Goal: Information Seeking & Learning: Find specific fact

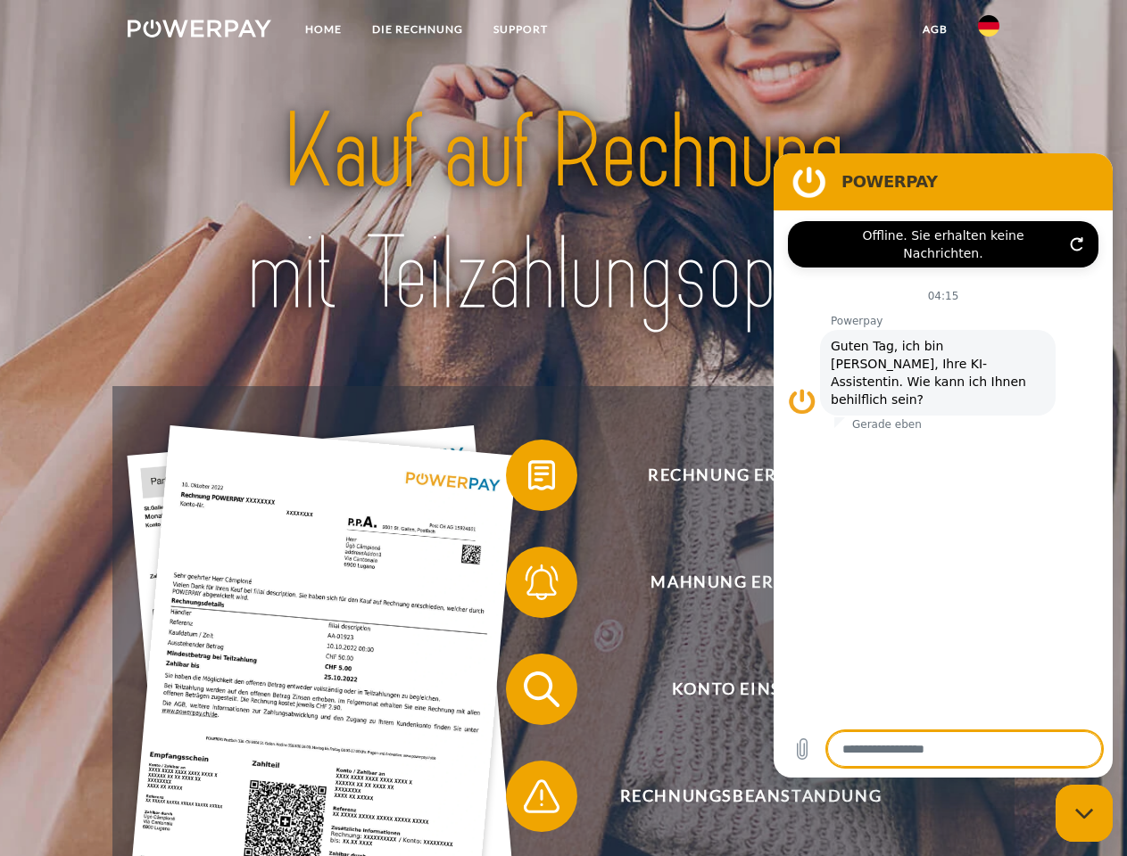
click at [199, 31] on img at bounding box center [200, 29] width 144 height 18
click at [988, 31] on img at bounding box center [988, 25] width 21 height 21
click at [934, 29] on link "agb" at bounding box center [934, 29] width 55 height 32
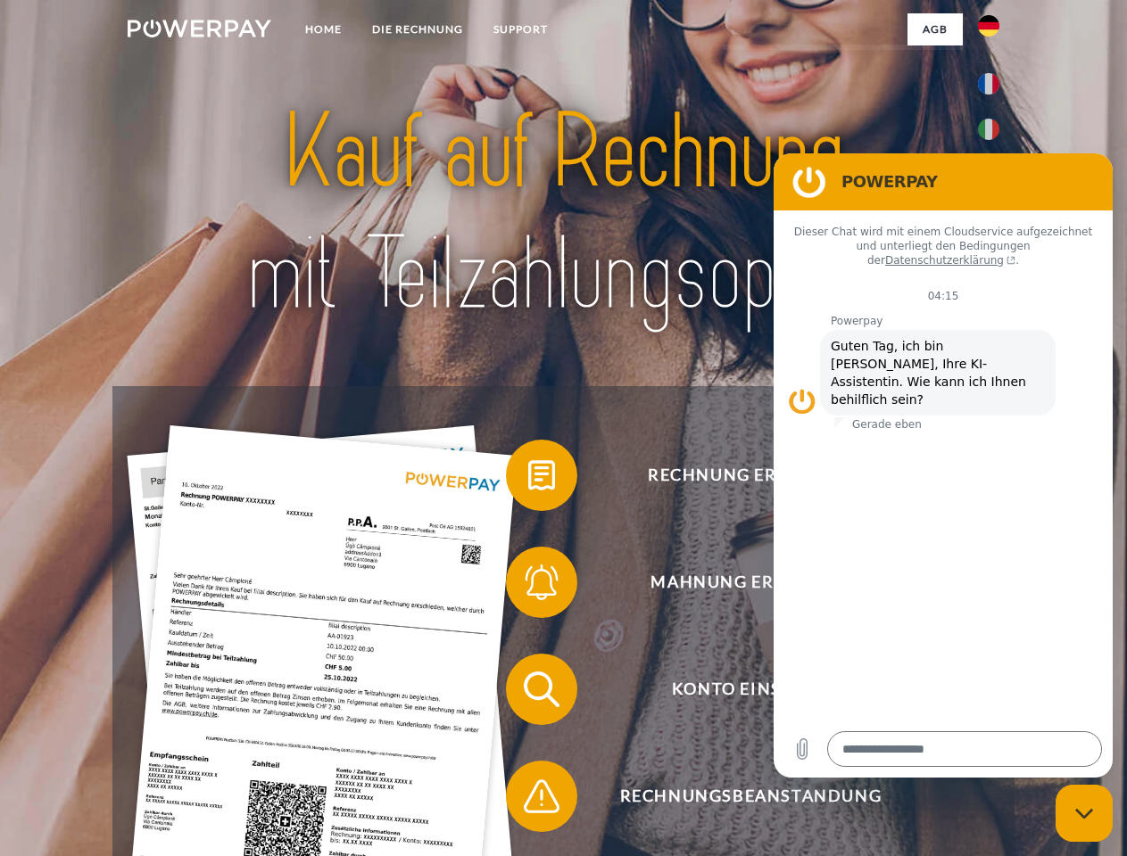
click at [528, 479] on span at bounding box center [514, 475] width 89 height 89
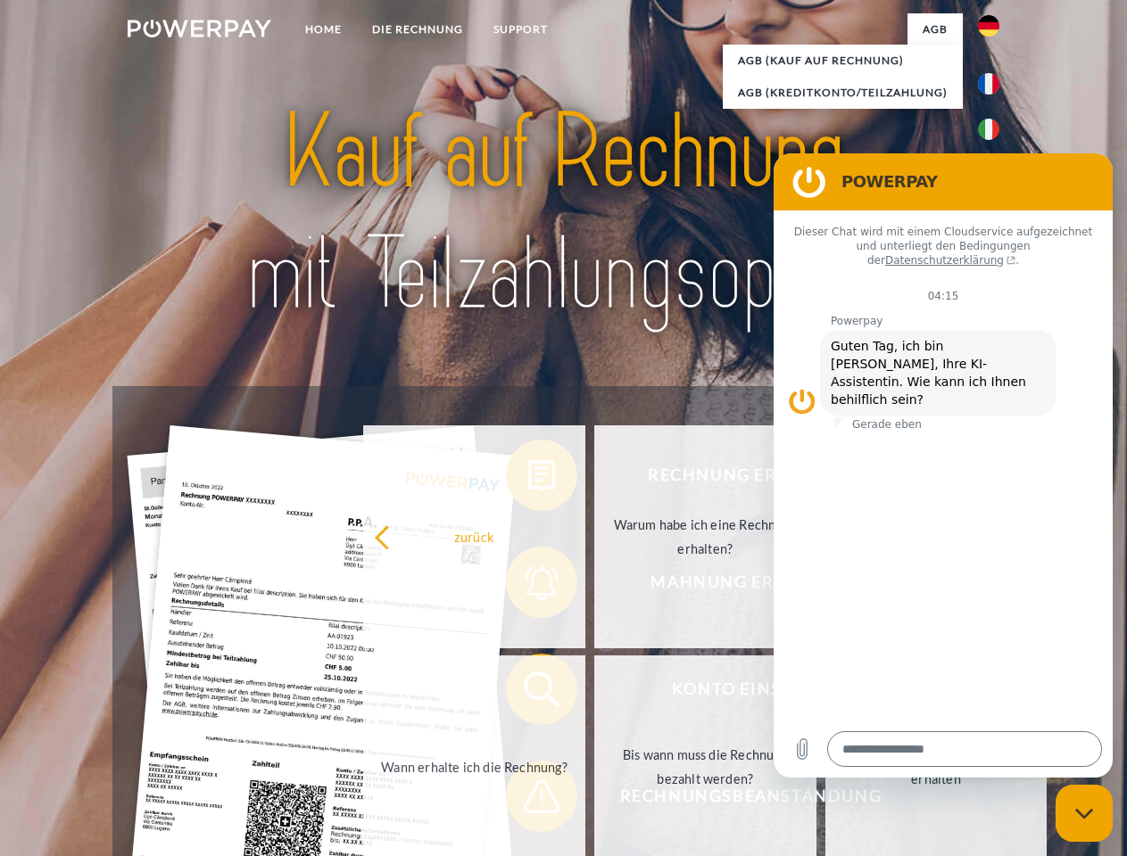
click at [528, 586] on div "Rechnung erhalten? Mahnung erhalten? Konto einsehen" at bounding box center [562, 743] width 901 height 714
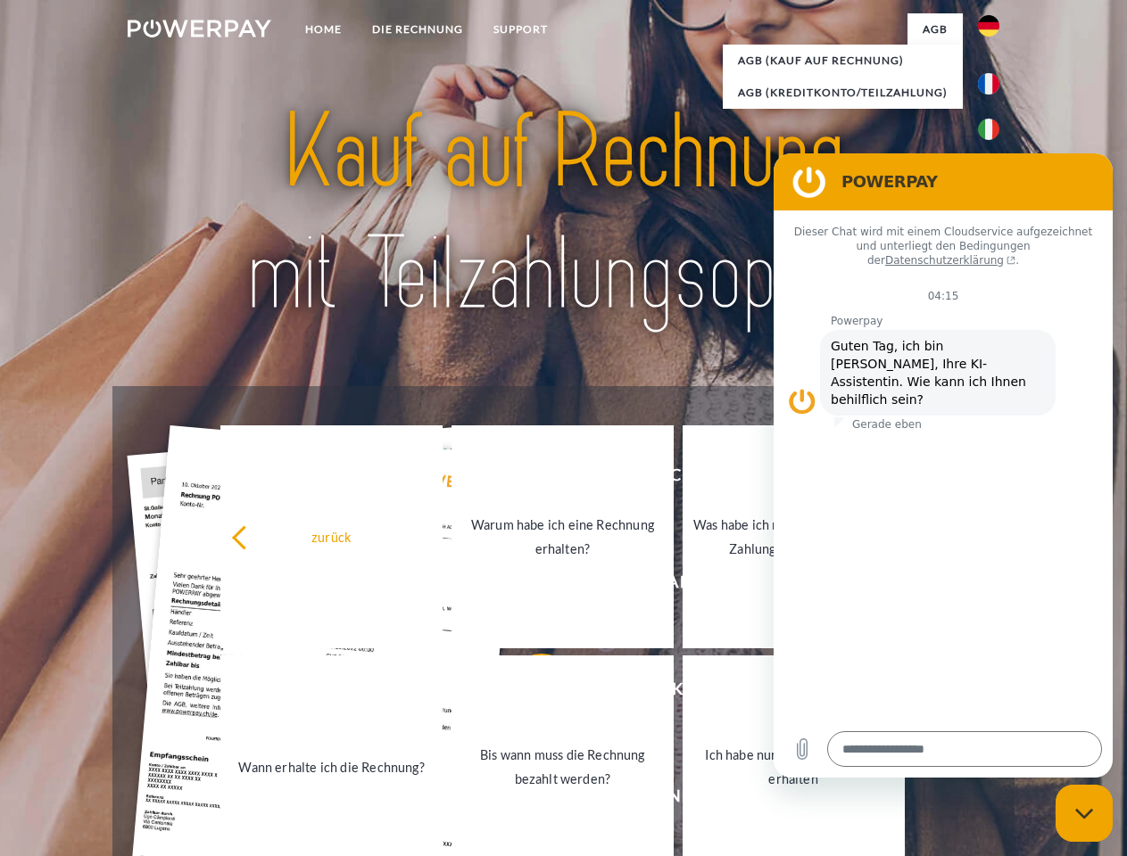
click at [528, 693] on link "Bis wann muss die Rechnung bezahlt werden?" at bounding box center [562, 767] width 222 height 223
click at [528, 800] on span at bounding box center [514, 796] width 89 height 89
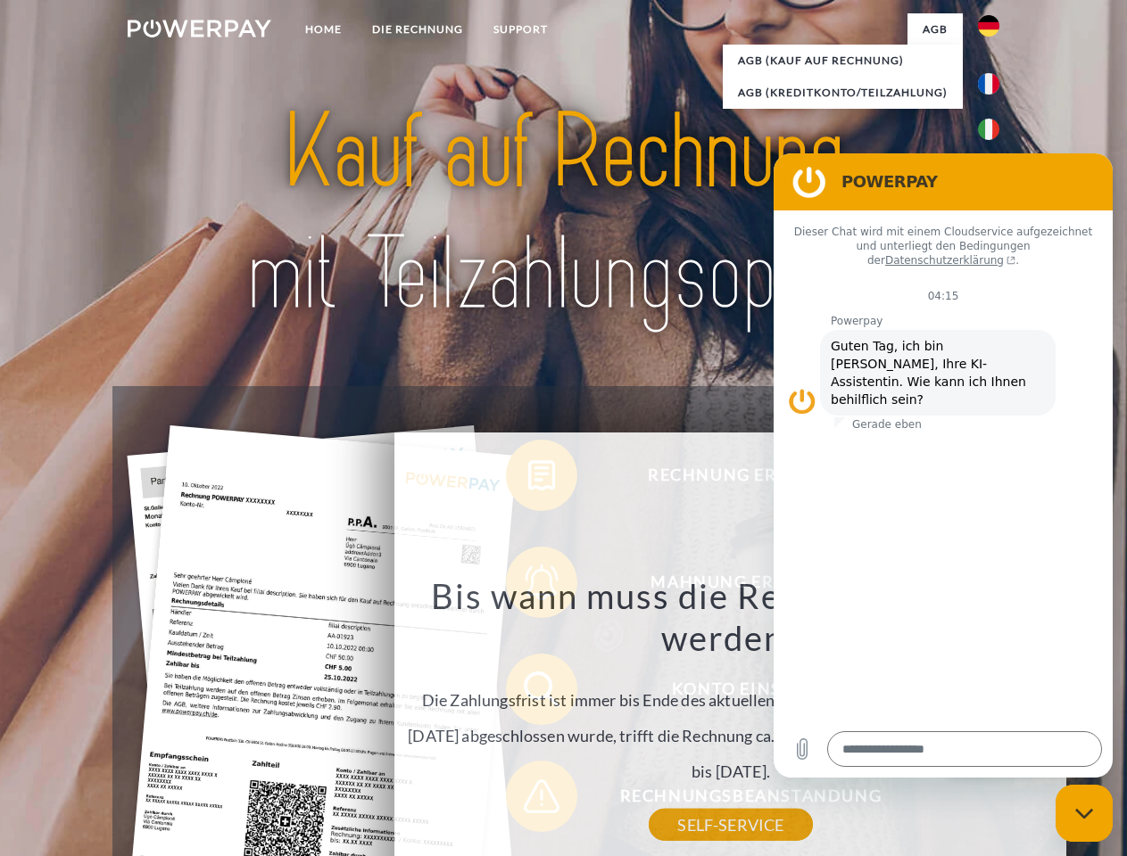
click at [1084, 814] on icon "Messaging-Fenster schließen" at bounding box center [1084, 814] width 19 height 12
type textarea "*"
